Goal: Task Accomplishment & Management: Manage account settings

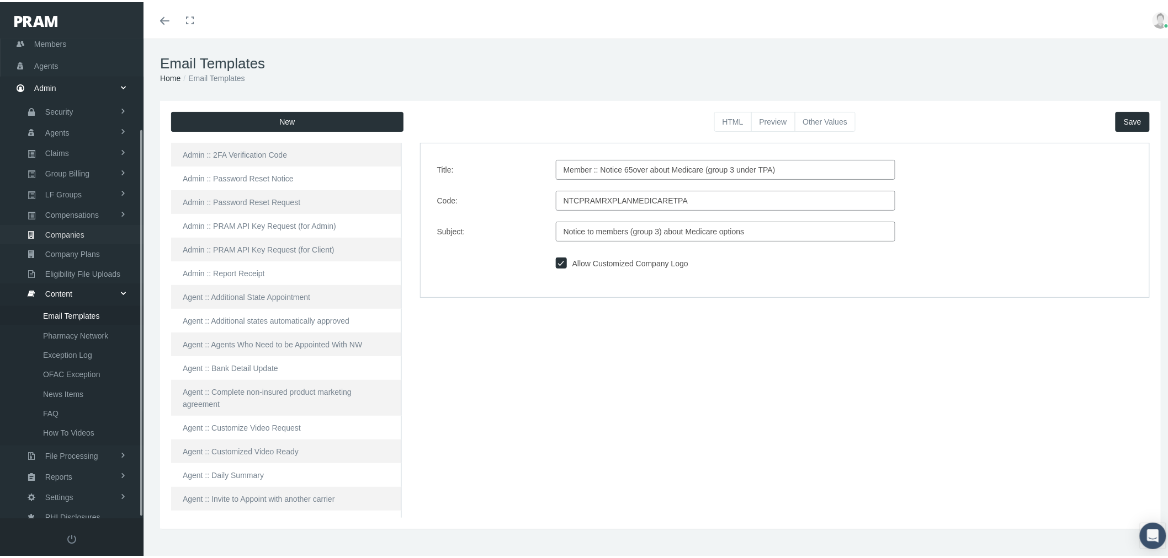
scroll to position [1778, 0]
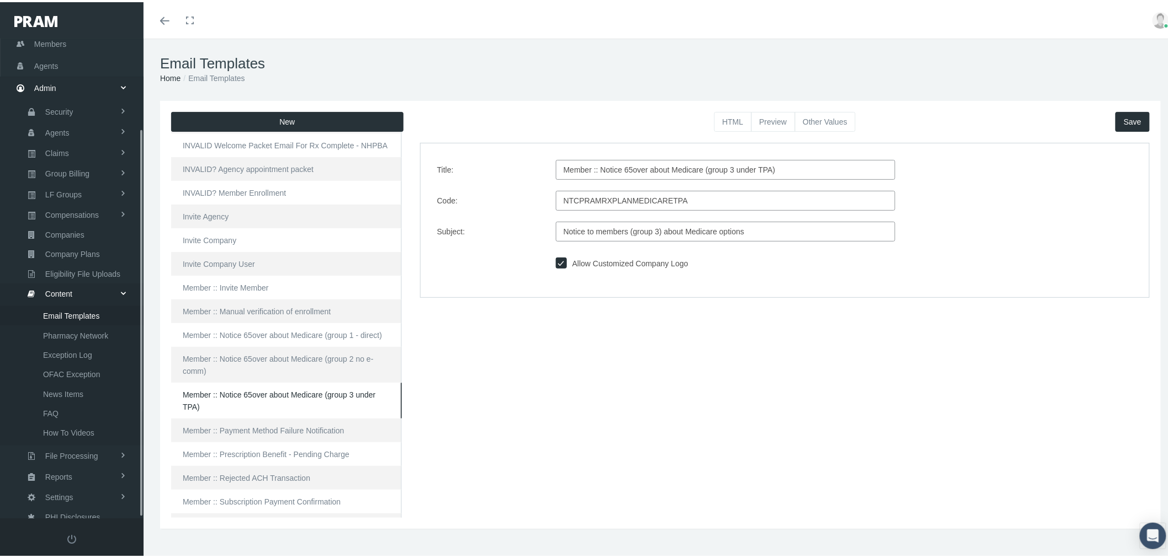
click at [83, 305] on span "Email Templates" at bounding box center [71, 314] width 56 height 19
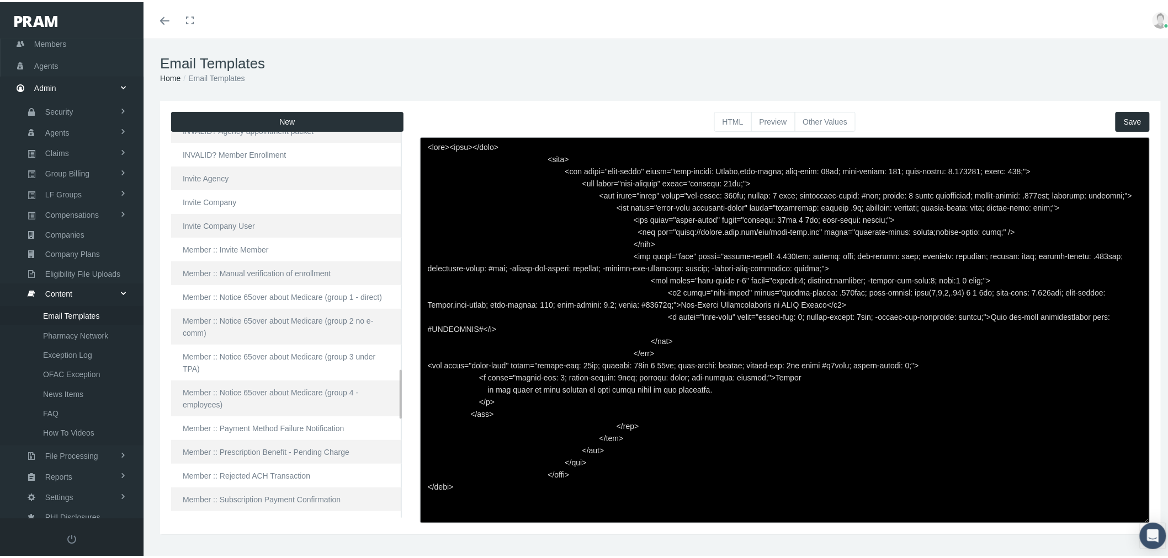
scroll to position [1901, 0]
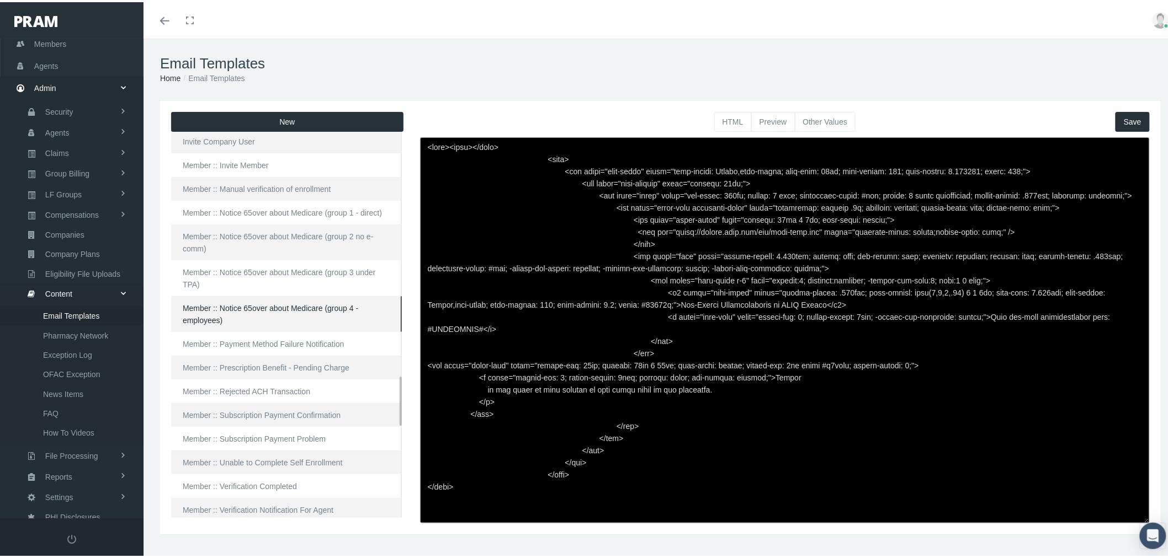
click at [274, 312] on link "Member :: Notice 65over about Medicare (group 4 - employees)" at bounding box center [286, 312] width 231 height 36
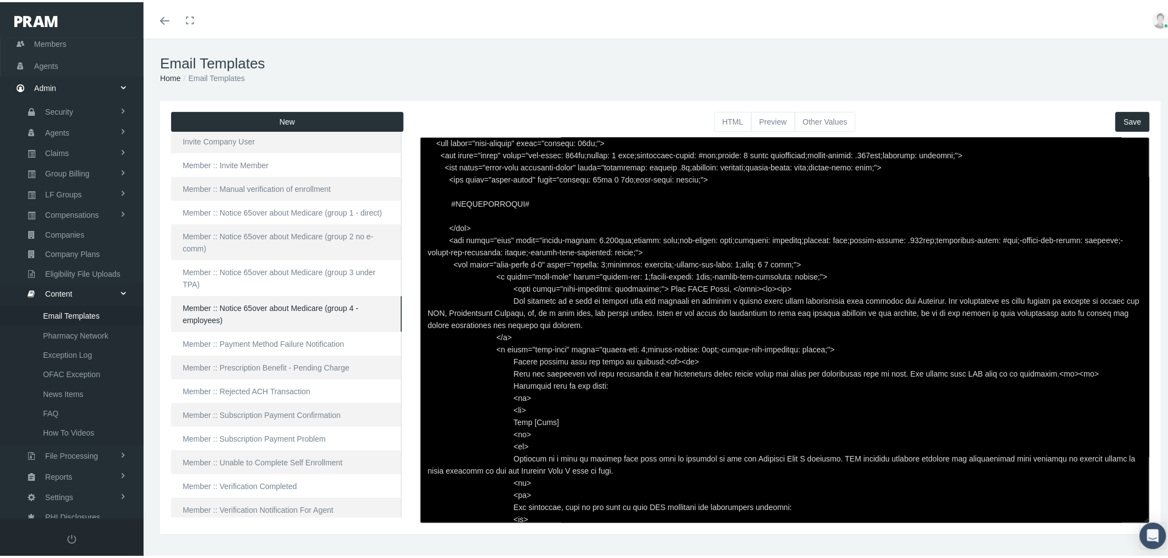
scroll to position [123, 0]
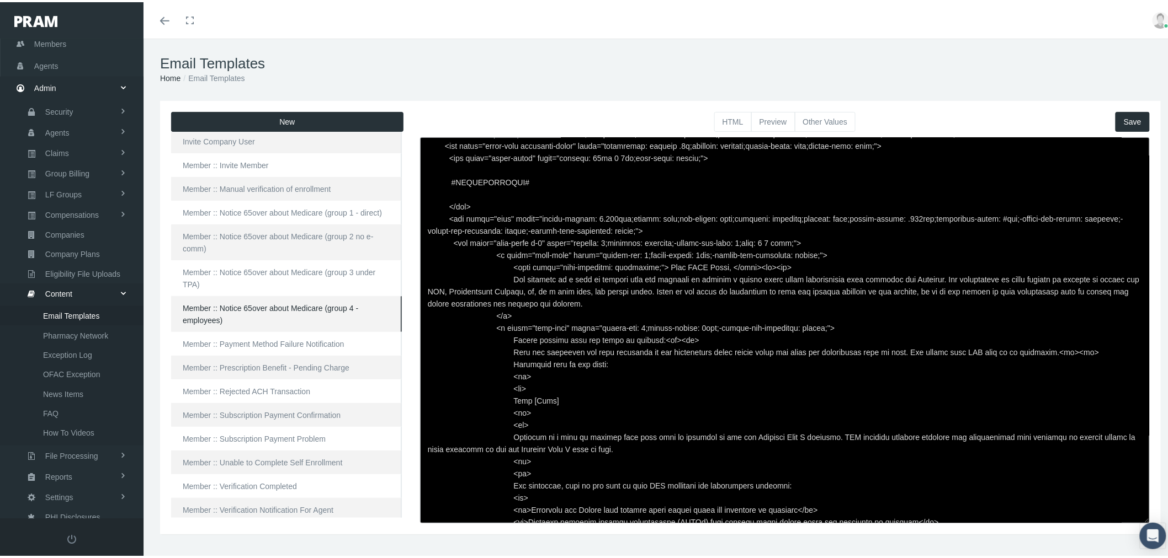
drag, startPoint x: 634, startPoint y: 350, endPoint x: 757, endPoint y: 353, distance: 123.1
click at [757, 353] on textarea at bounding box center [785, 328] width 730 height 386
paste textarea "entity to which you will be sending the information."
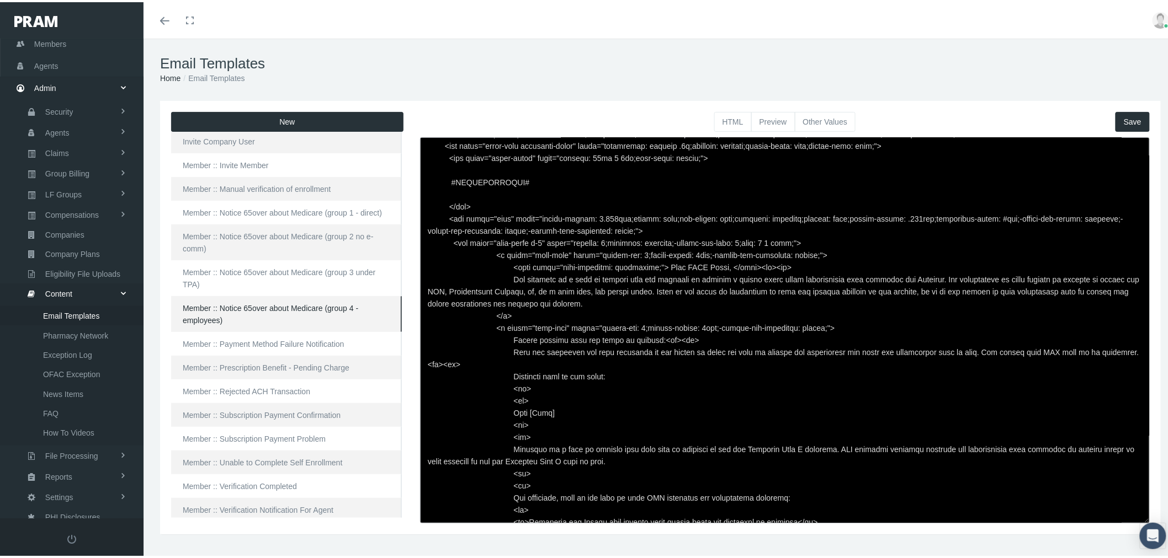
type textarea "<html> <head> </head> <body> <div class="page-email" style="font-family: Roboto…"
click at [1127, 120] on button "Save" at bounding box center [1132, 120] width 34 height 20
click at [770, 117] on button "Preview" at bounding box center [773, 120] width 44 height 20
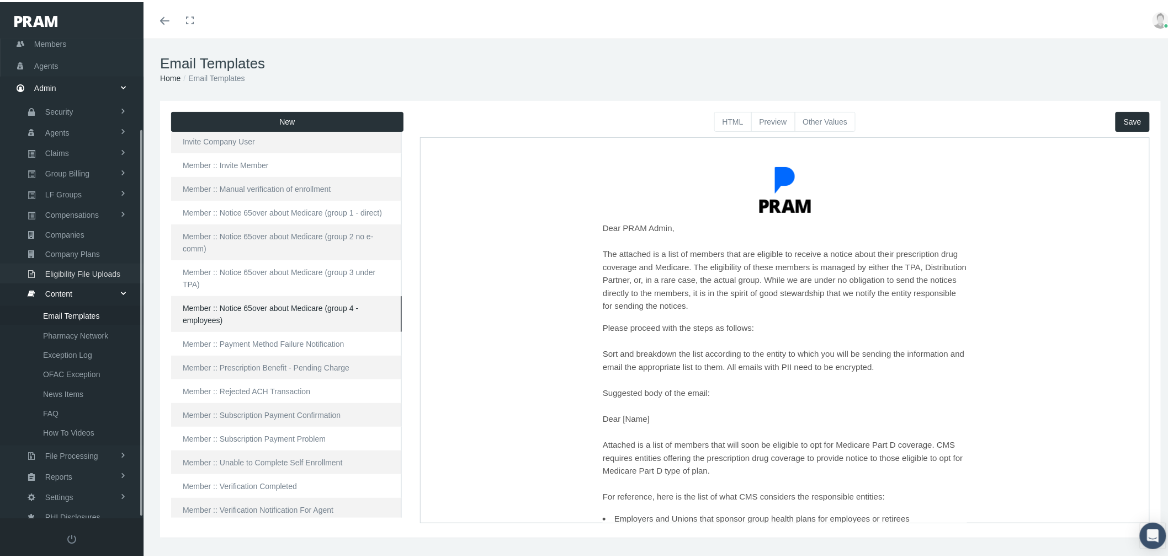
click at [79, 263] on span "Eligibility File Uploads" at bounding box center [82, 272] width 75 height 19
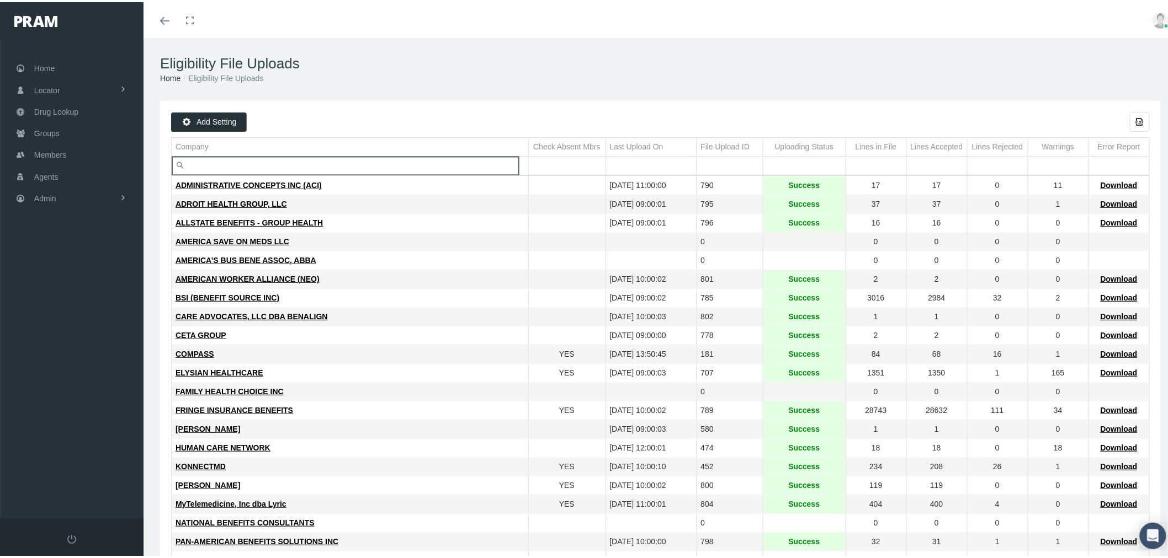
click at [252, 156] on input "Filter cell" at bounding box center [350, 164] width 356 height 18
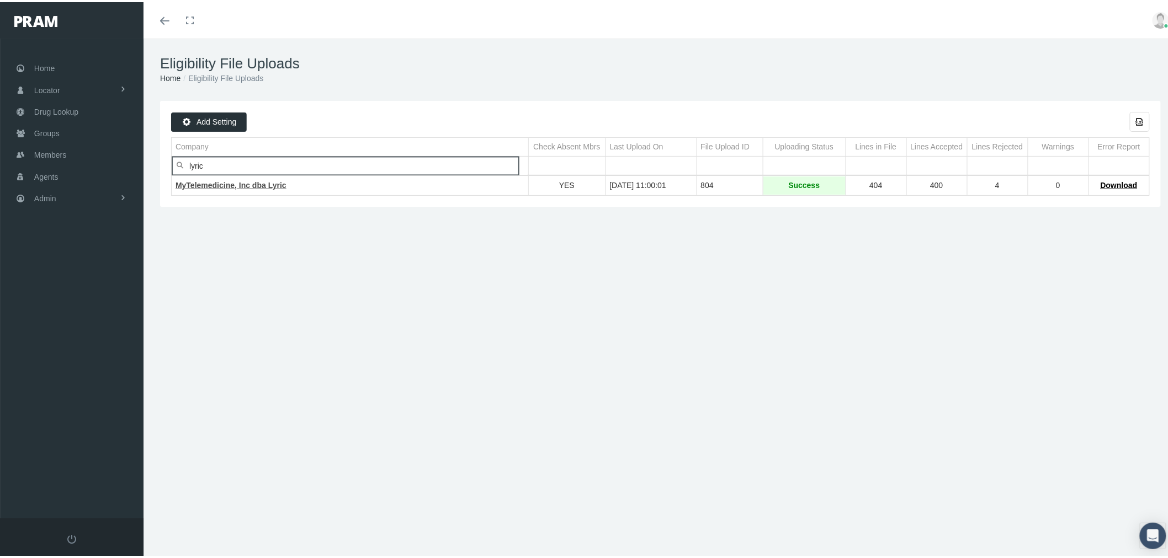
type input "lyric"
click at [254, 186] on span "MyTelemedicine, Inc dba Lyric" at bounding box center [230, 183] width 111 height 9
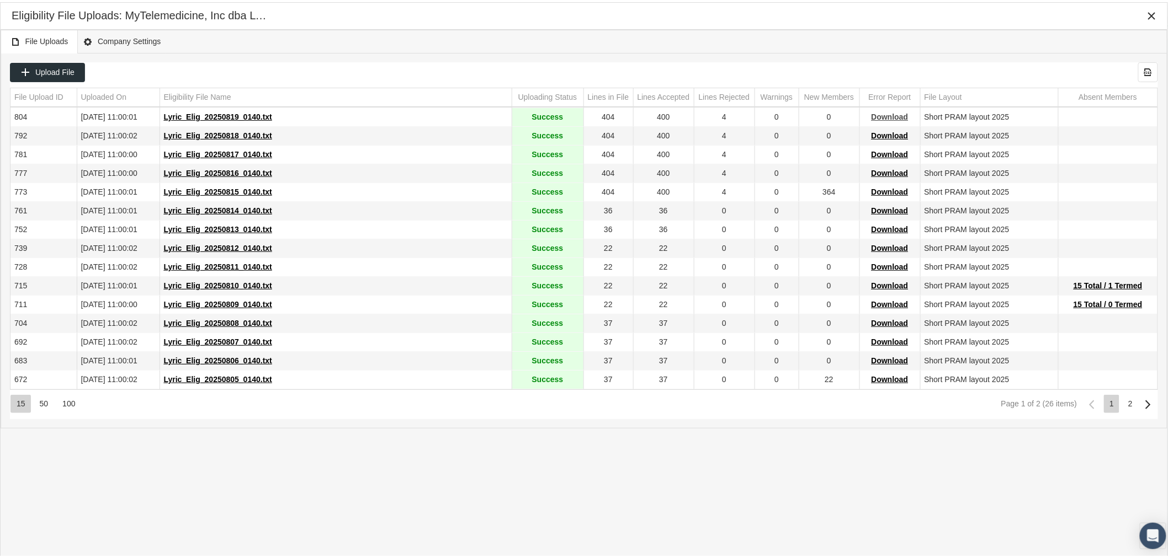
click at [881, 118] on span "Download" at bounding box center [889, 114] width 37 height 9
click at [1151, 15] on icon "Close" at bounding box center [1152, 14] width 10 height 10
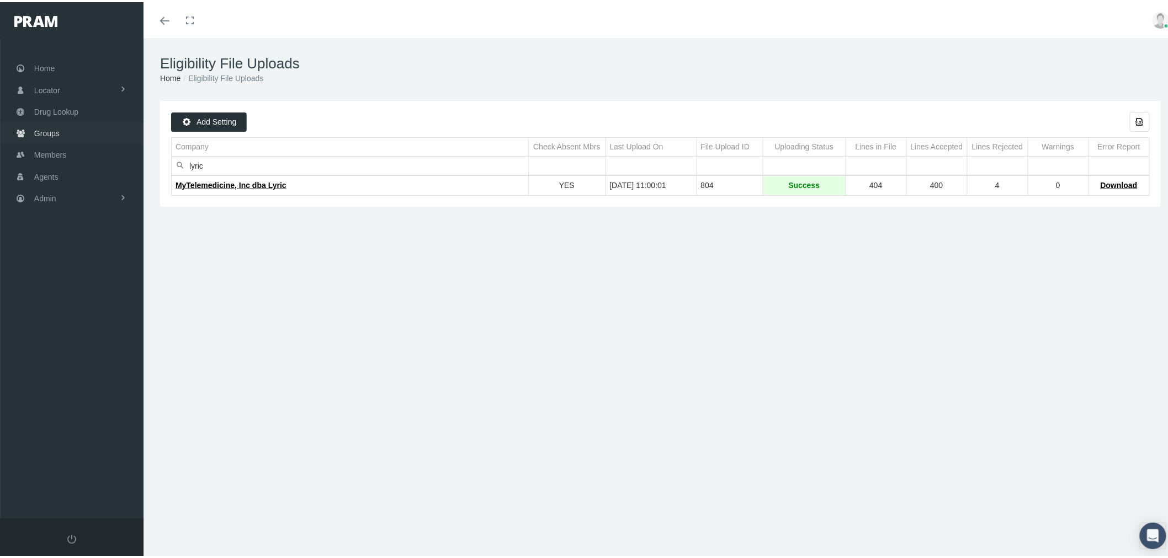
click at [64, 127] on link "Groups" at bounding box center [71, 131] width 143 height 22
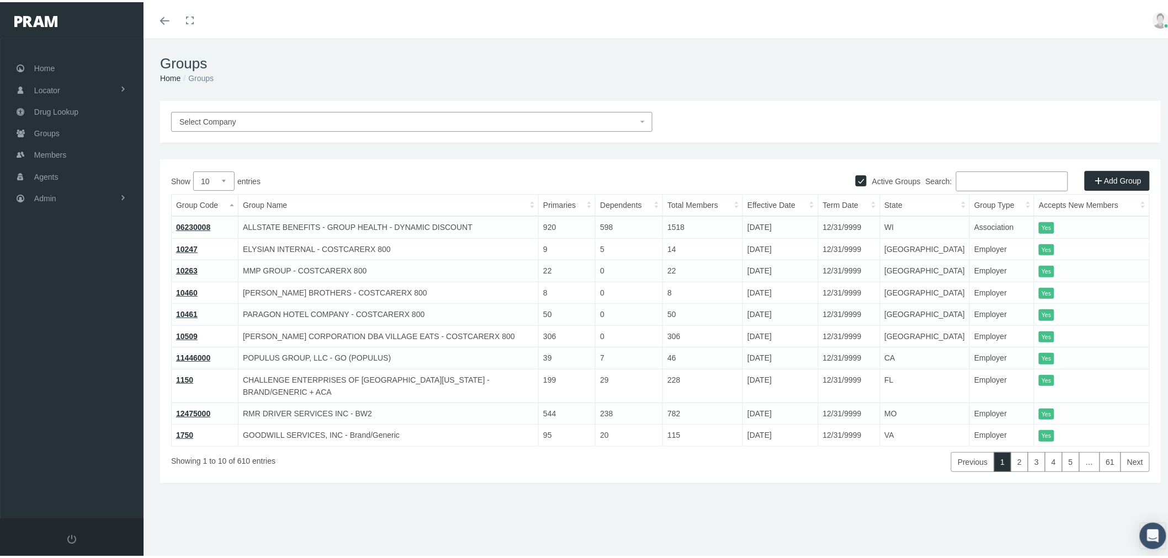
click at [966, 175] on input "Search:" at bounding box center [1012, 179] width 112 height 20
click at [520, 109] on div "Select Company" at bounding box center [660, 120] width 1000 height 42
click at [521, 118] on span "Select Company" at bounding box center [408, 120] width 458 height 12
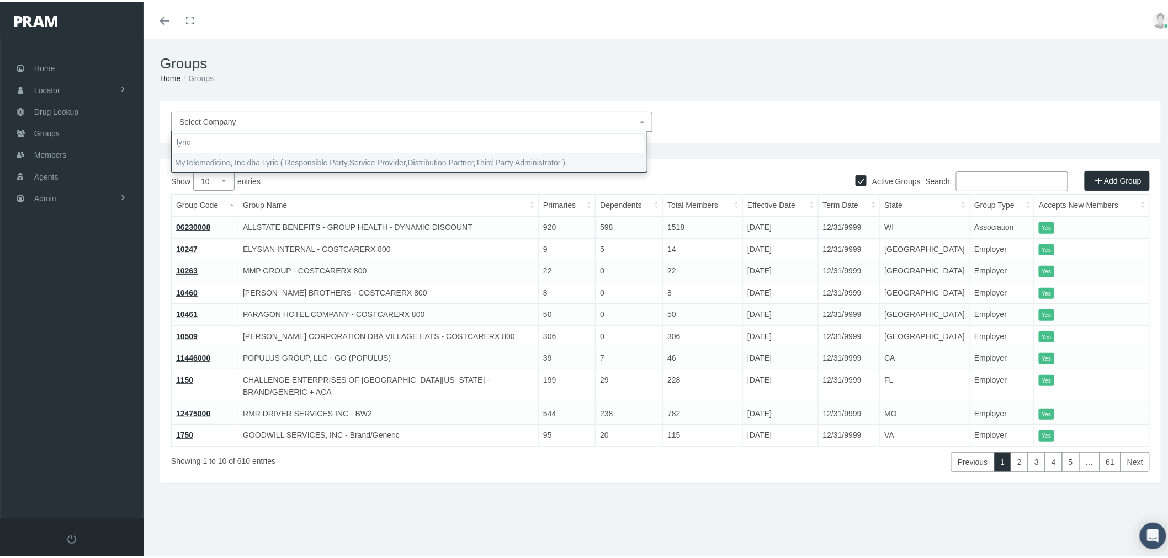
type input "lyric"
select select "9146"
